Goal: Use online tool/utility: Use online tool/utility

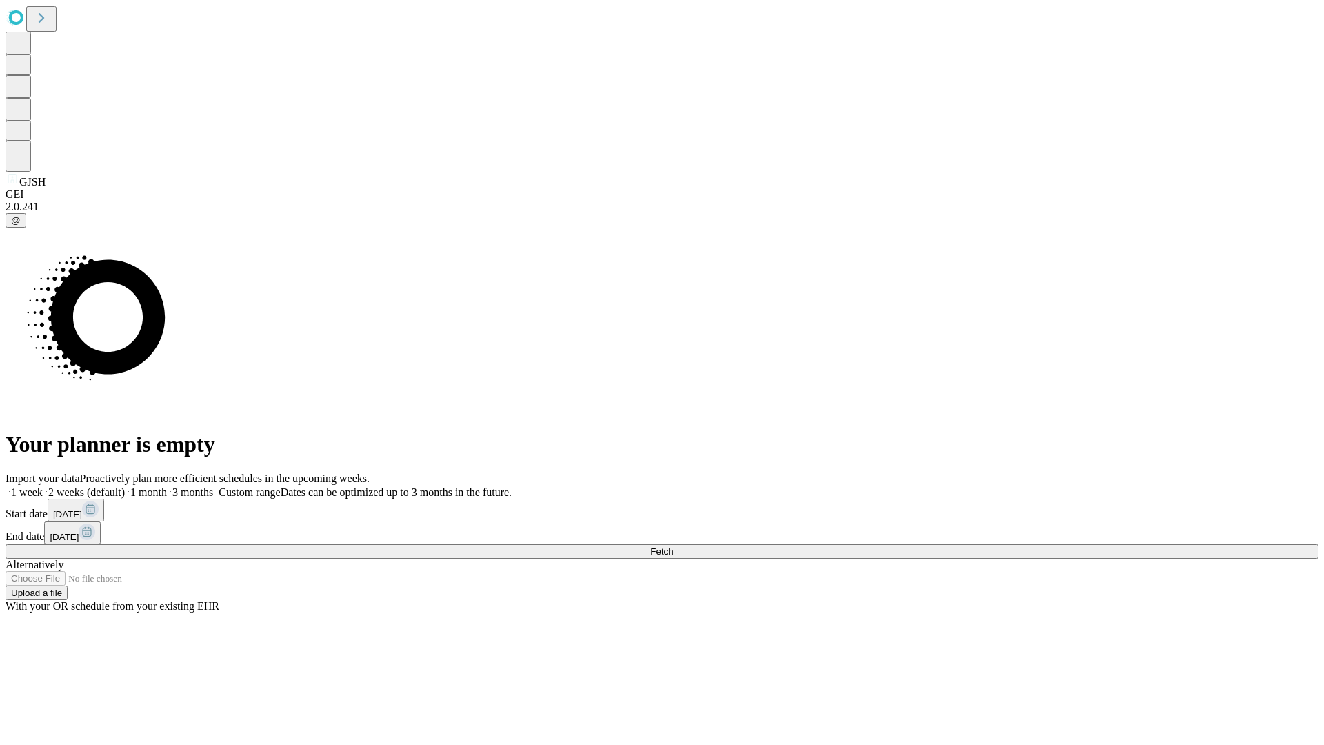
click at [673, 546] on span "Fetch" at bounding box center [661, 551] width 23 height 10
